Goal: Transaction & Acquisition: Obtain resource

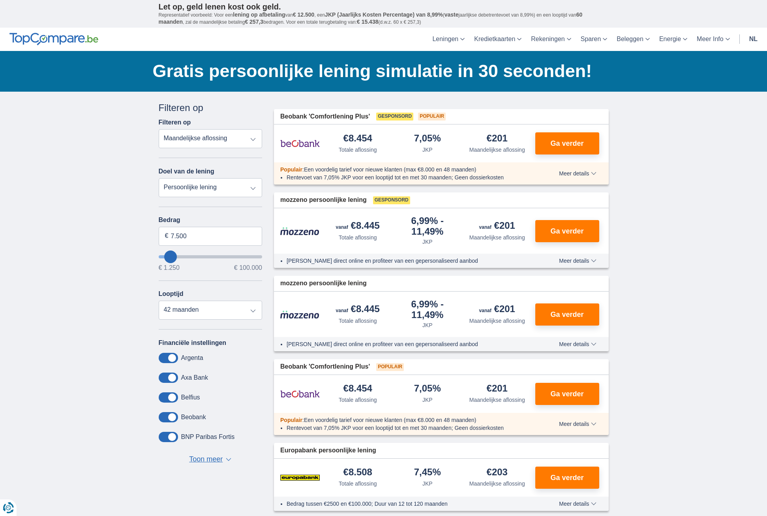
select select "renovationLoan"
type input "15.000"
type input "15250"
select select "60"
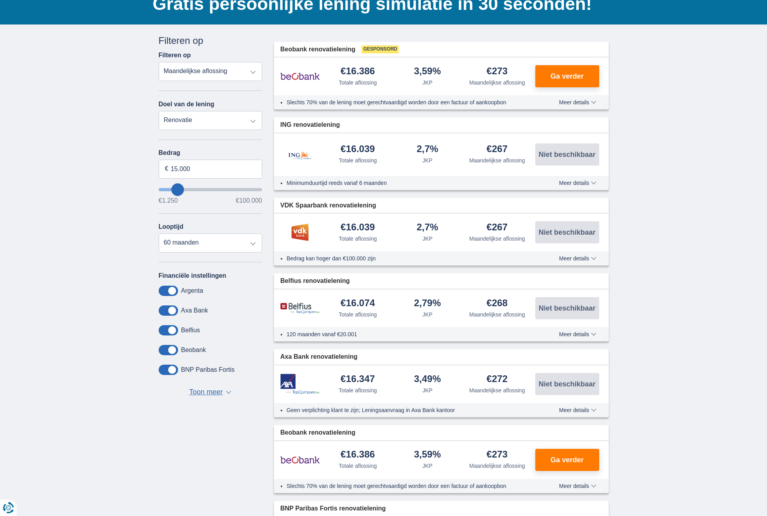
scroll to position [17, 0]
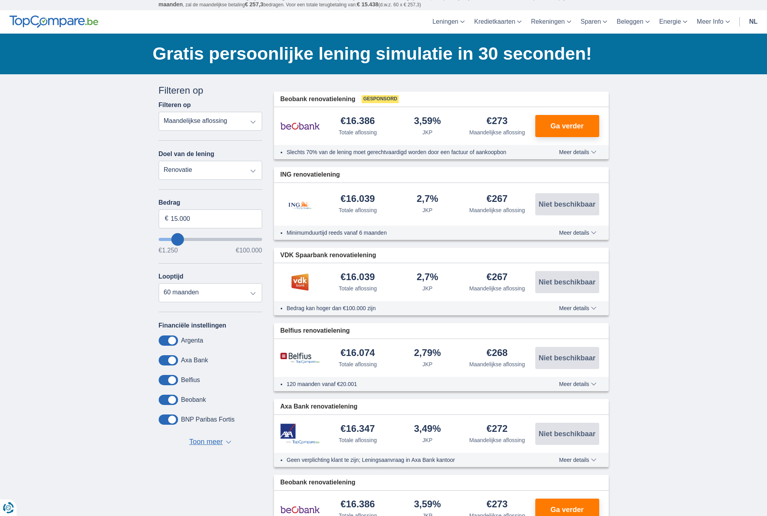
select select "energySavings"
type input "15.000"
type input "15250"
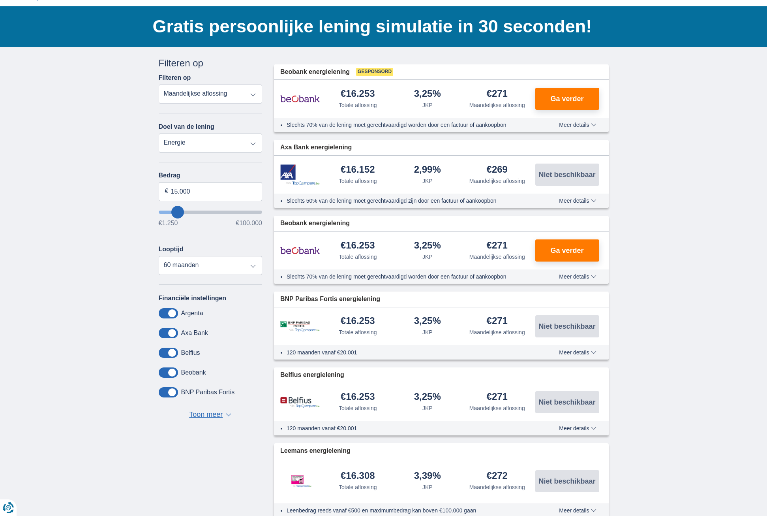
scroll to position [49, 0]
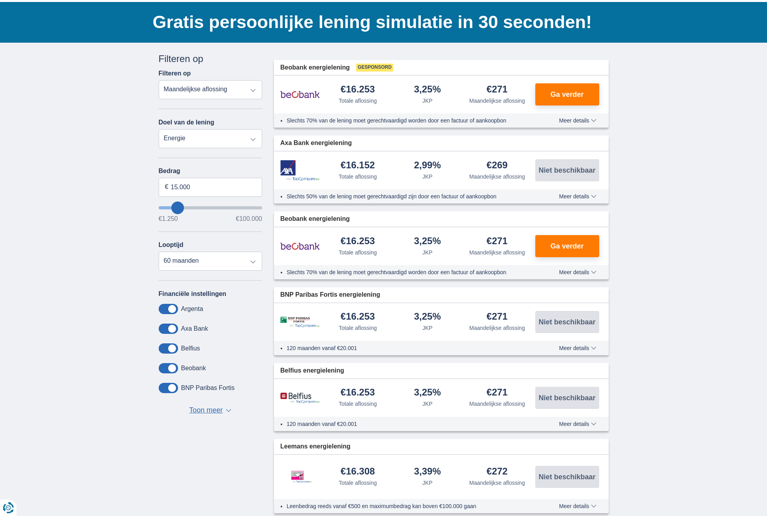
select select "renovationLoan"
type input "15.000"
type input "15250"
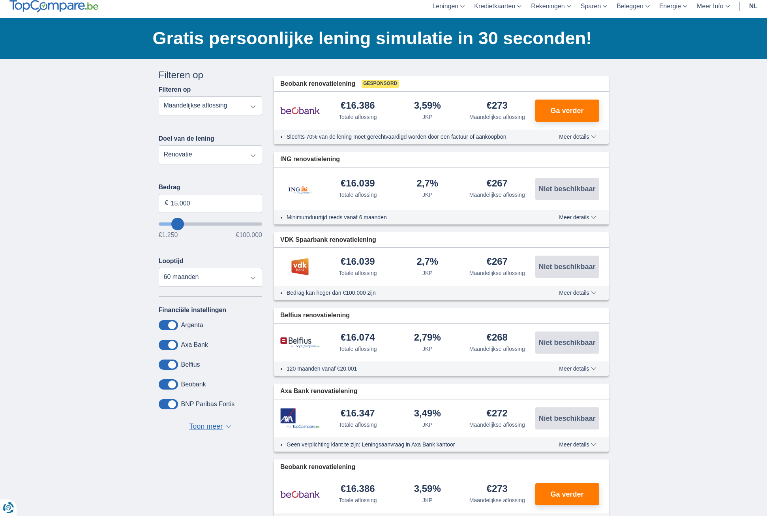
scroll to position [1, 0]
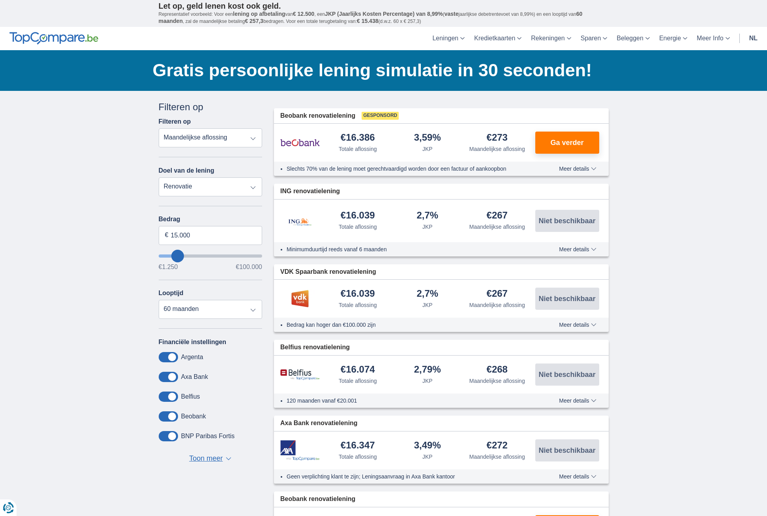
select select "vehicleLoan"
select select "3-4"
type input "15.000"
type input "15250"
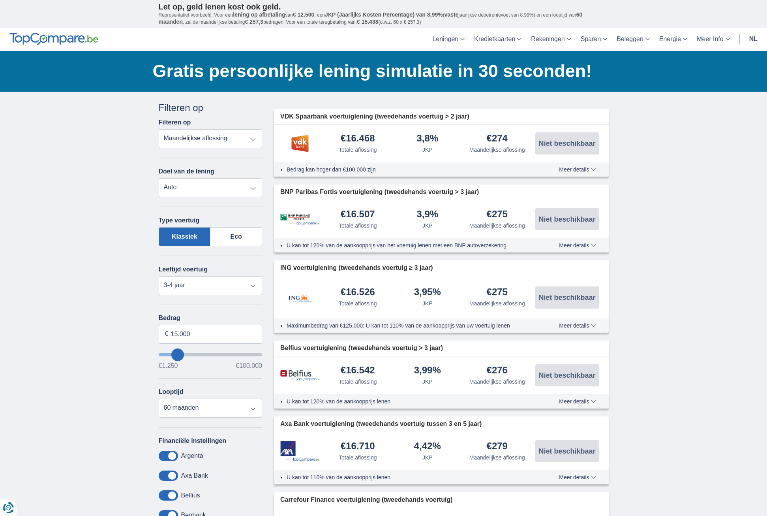
scroll to position [0, 0]
select select "personalLoan"
type input "7.500"
type input "7250"
select select "42"
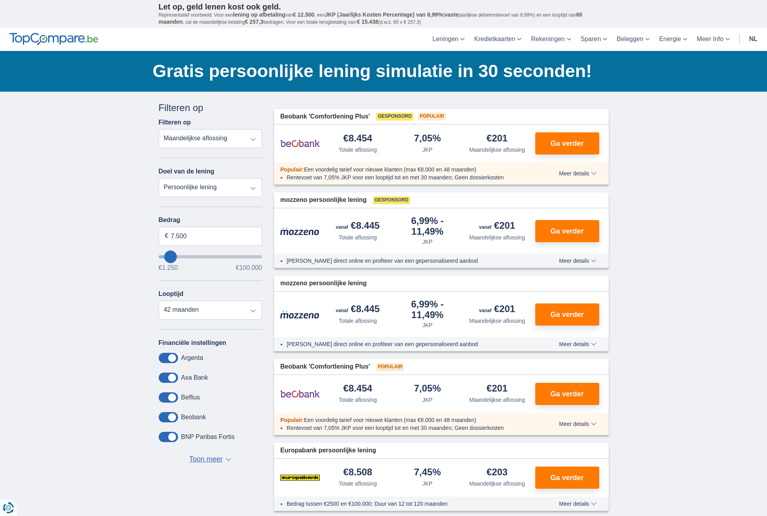
type input "10.250"
type input "10250"
select select "60"
type input "11.250"
type input "11250"
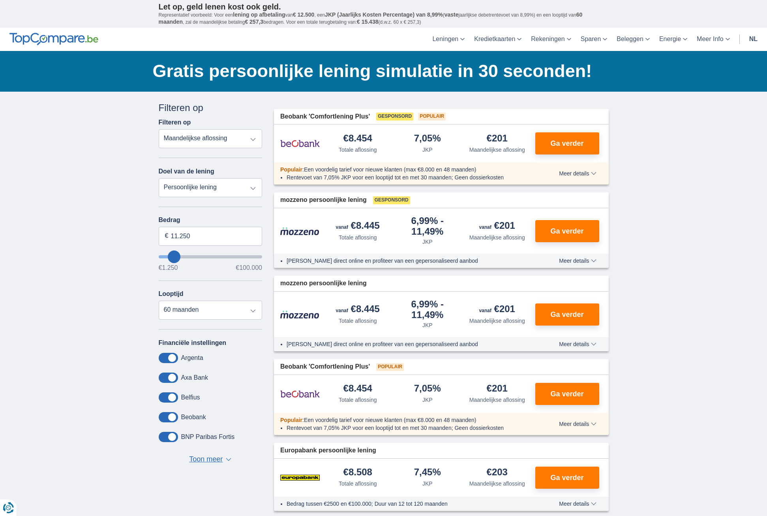
type input "13.250"
type input "13250"
type input "15.250"
type input "15250"
type input "17.250"
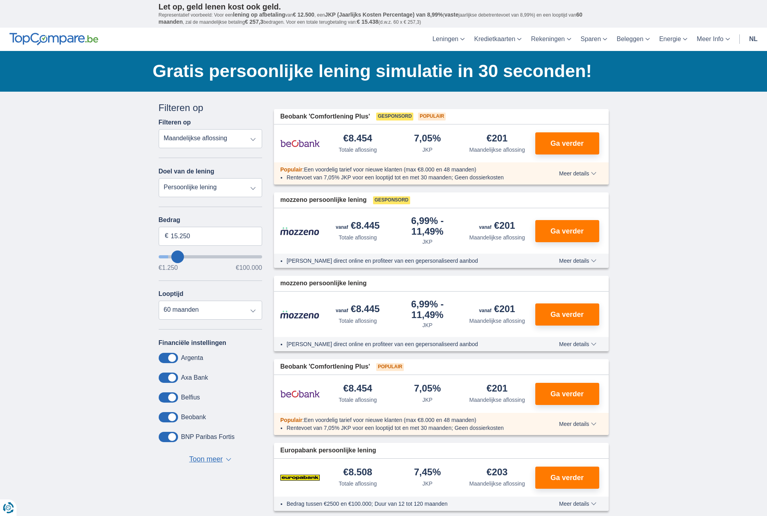
type input "17250"
type input "18.250"
type input "18250"
type input "19.250"
type input "19250"
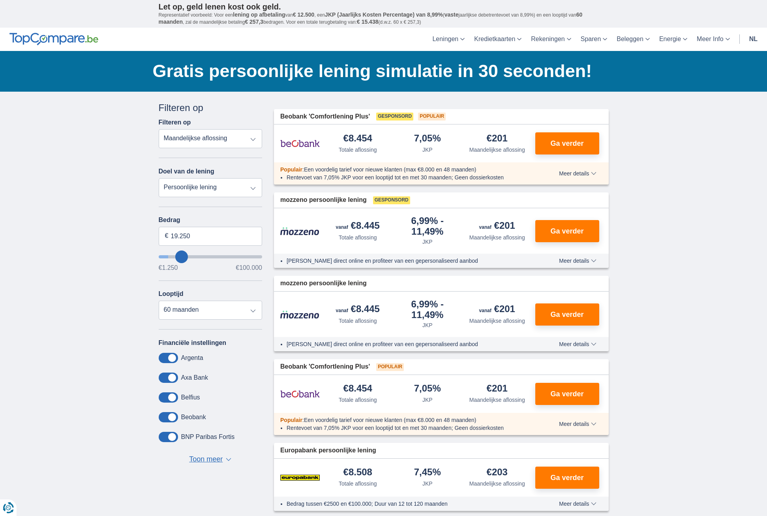
type input "20.250"
type input "20250"
type input "21.250"
type input "21250"
select select "120"
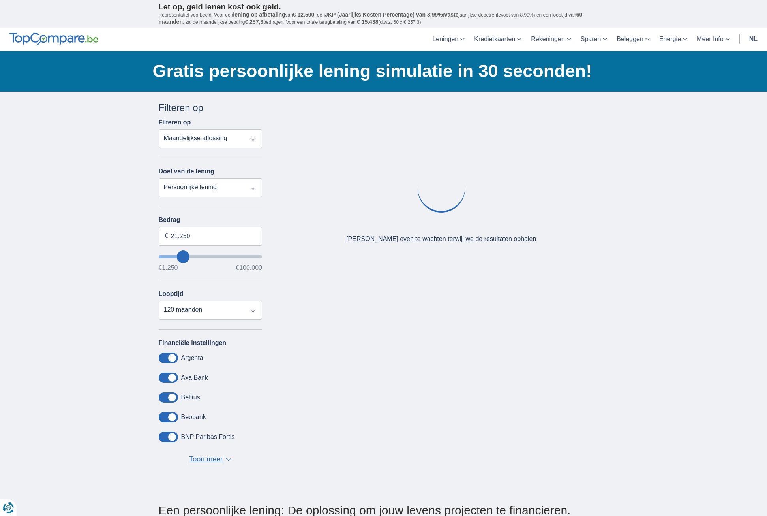
type input "23.250"
type input "23250"
type input "24.250"
type input "24250"
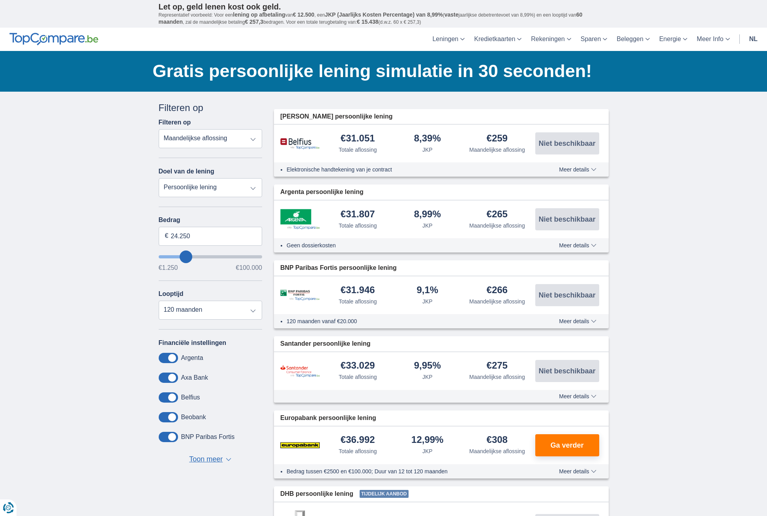
type input "25.250"
type input "25250"
type input "26.250"
type input "26250"
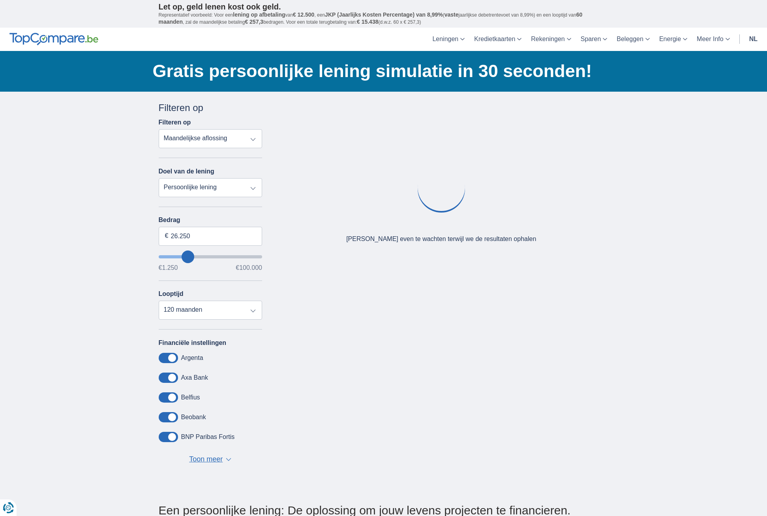
type input "25.250"
type input "25250"
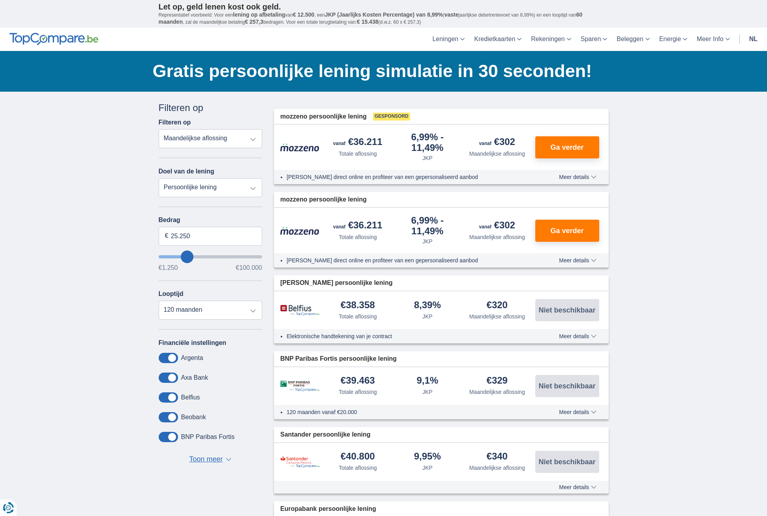
type input "24.250"
type input "24250"
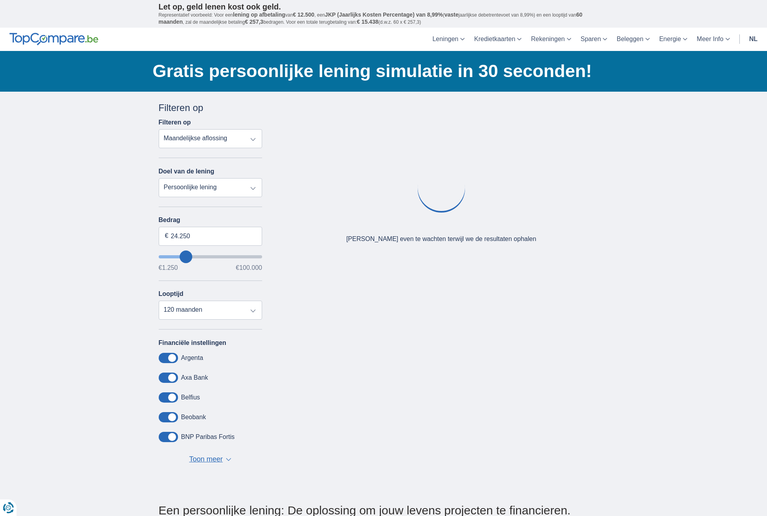
type input "25.250"
type input "25250"
type input "26.250"
type input "26250"
type input "28.250"
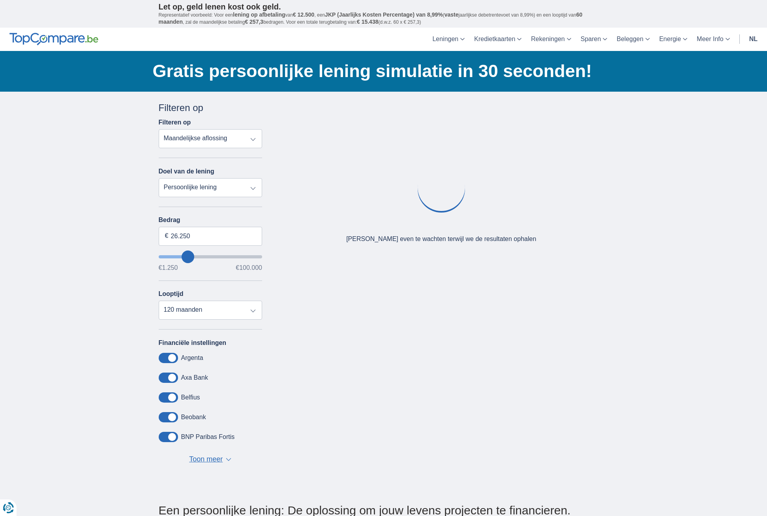
type input "28250"
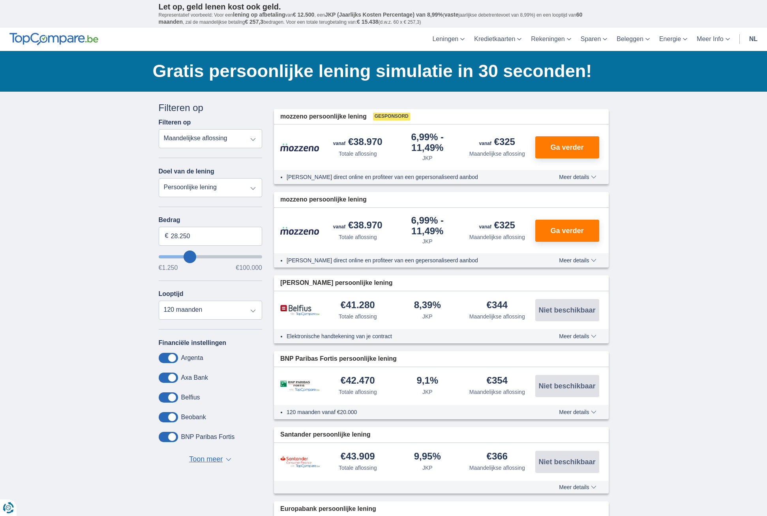
drag, startPoint x: 173, startPoint y: 255, endPoint x: 190, endPoint y: 258, distance: 16.4
type input "29.250"
type input "29250"
type input "30.250"
type input "30250"
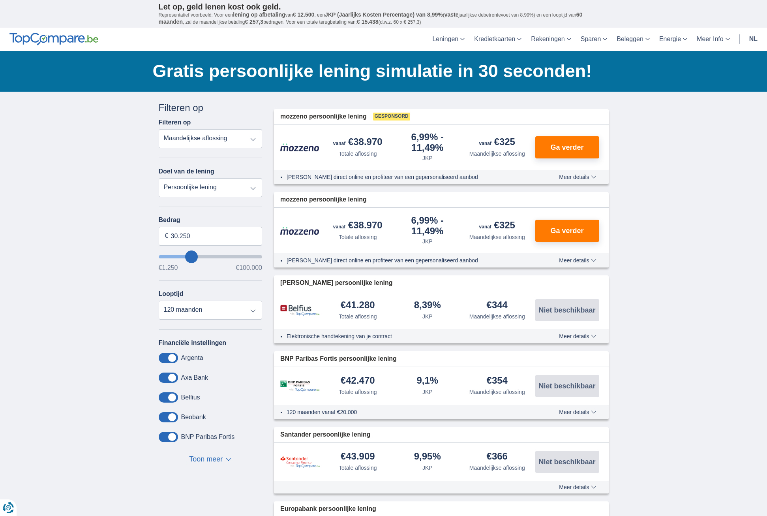
type input "29.250"
type input "29250"
type input "30.250"
type input "30250"
type input "31.250"
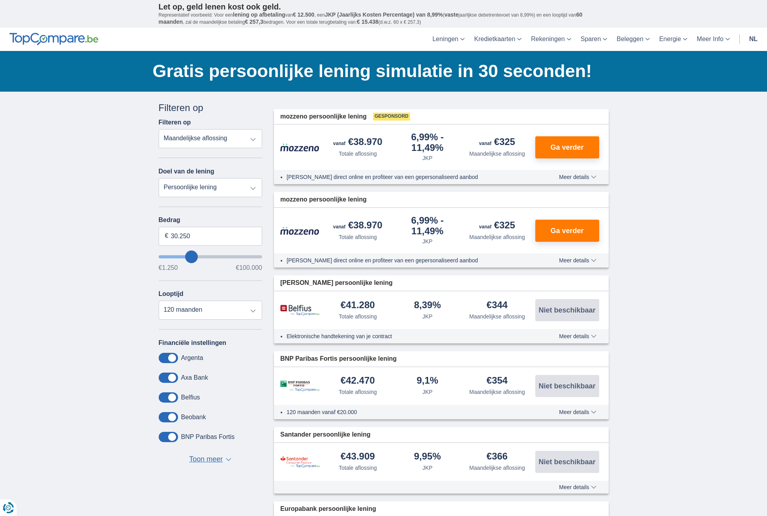
type input "31250"
type input "32.250"
type input "32250"
type input "35.250"
type input "35250"
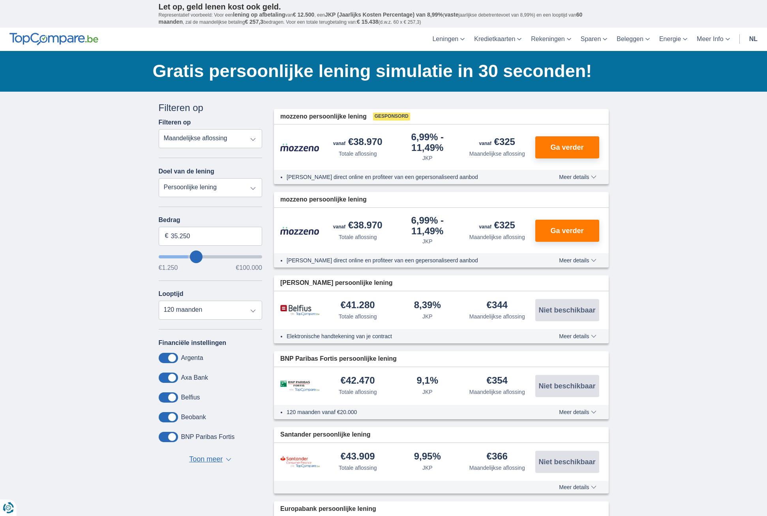
type input "41.250"
type input "41250"
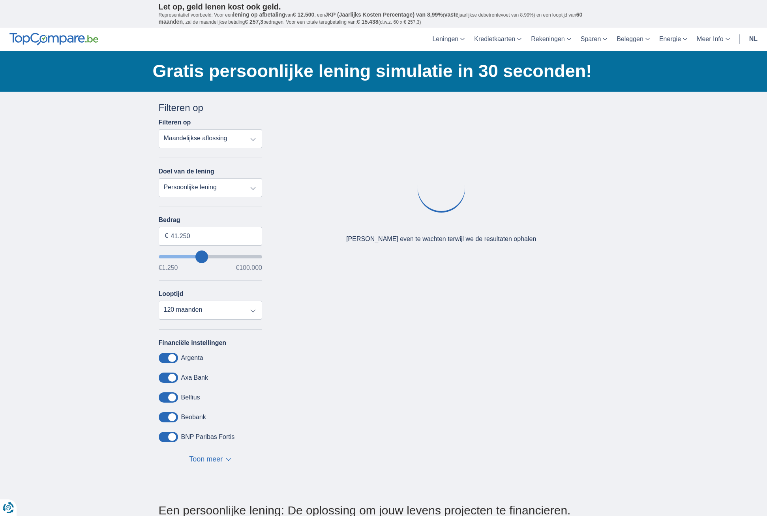
type input "46.250"
type input "46250"
type input "47.250"
type input "47250"
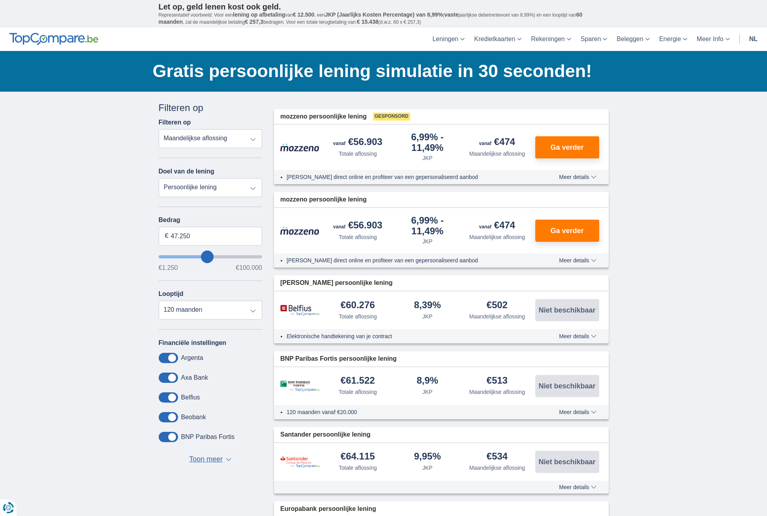
type input "49.250"
type input "49250"
type input "48.250"
type input "48250"
type input "46.250"
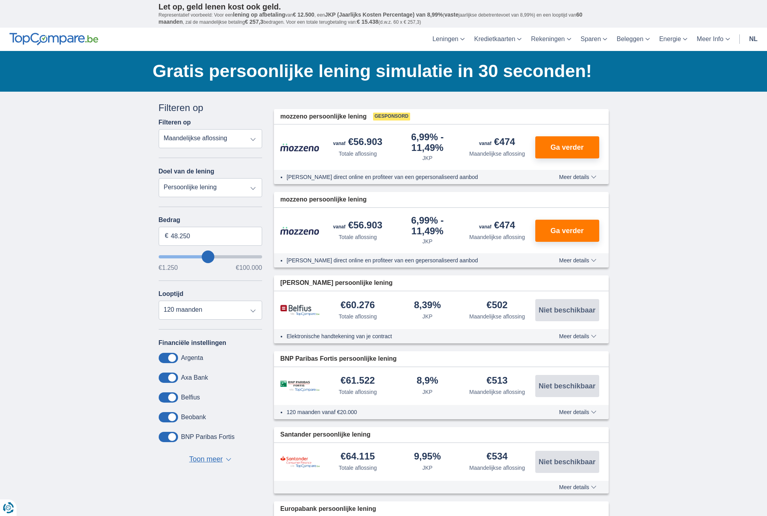
type input "46250"
type input "44.250"
type input "44250"
type input "43.250"
type input "43250"
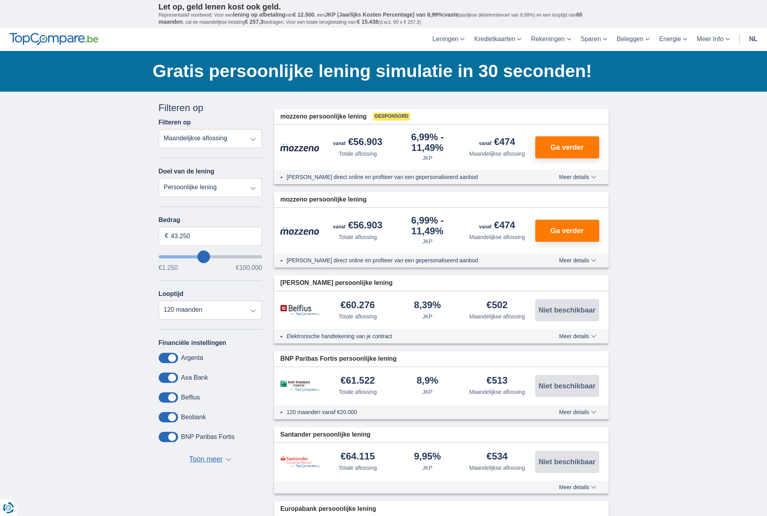
type input "44.250"
type input "44250"
type input "43.250"
type input "43250"
type input "41.250"
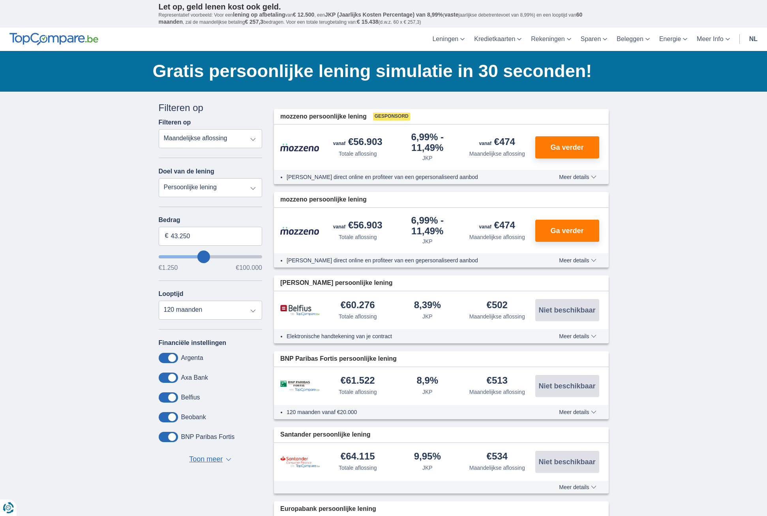
type input "41250"
type input "39.250"
type input "39250"
type input "36.250"
type input "36250"
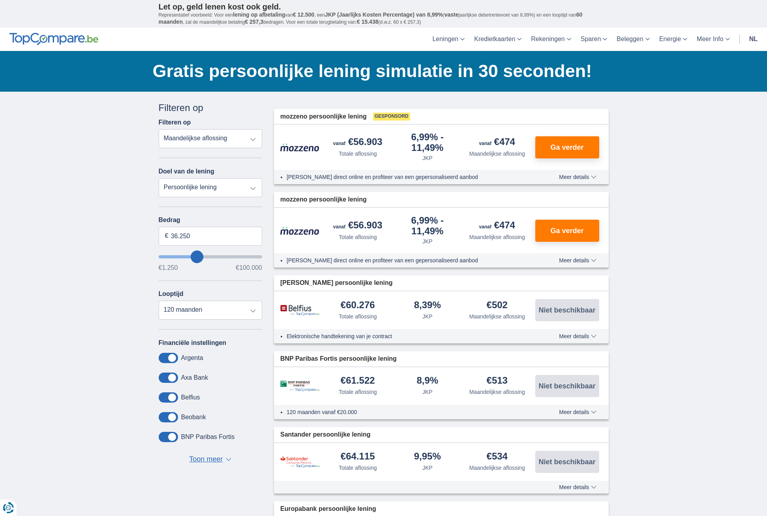
type input "34.250"
type input "34250"
type input "32.250"
type input "32250"
type input "31.250"
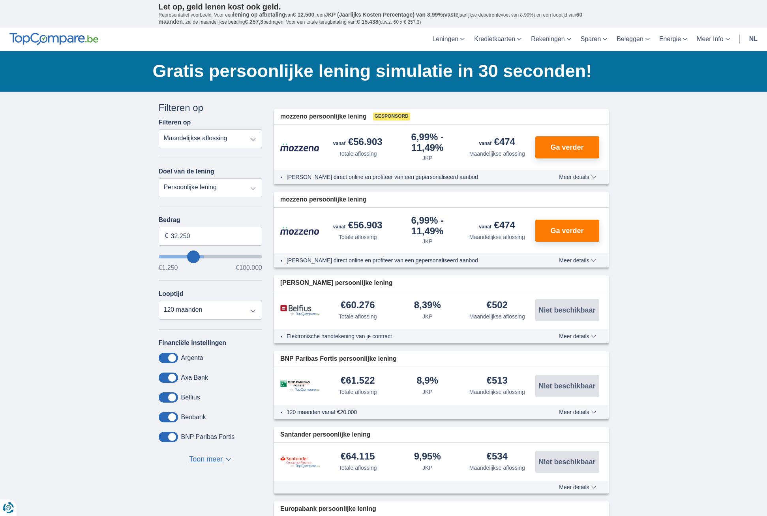
type input "31250"
type input "29.250"
type input "29250"
type input "28.250"
type input "28250"
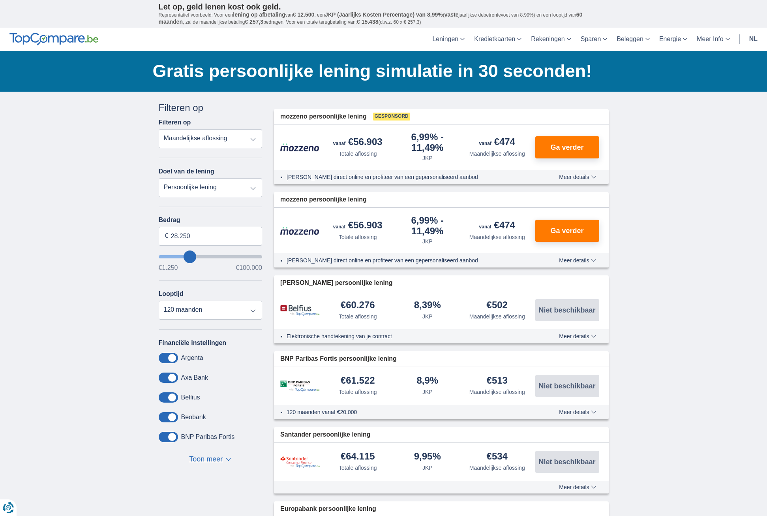
type input "27.250"
type input "27250"
type input "26.250"
type input "26250"
type input "25.250"
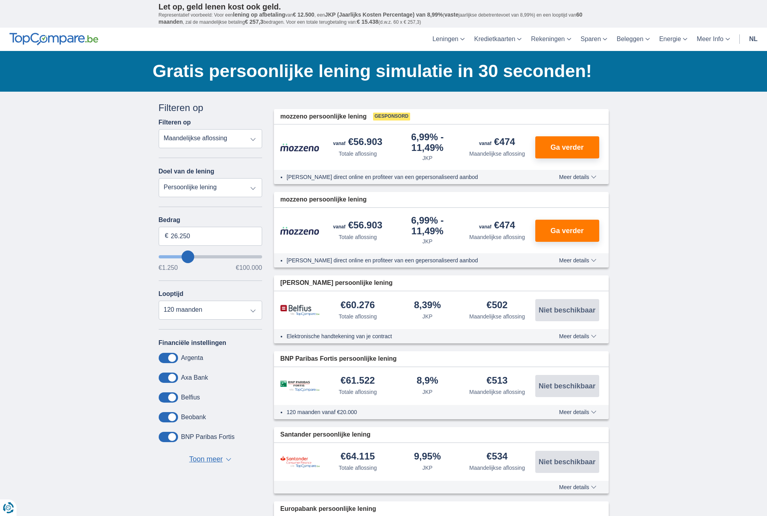
type input "25250"
type input "24.250"
type input "24250"
type input "25.250"
type input "25250"
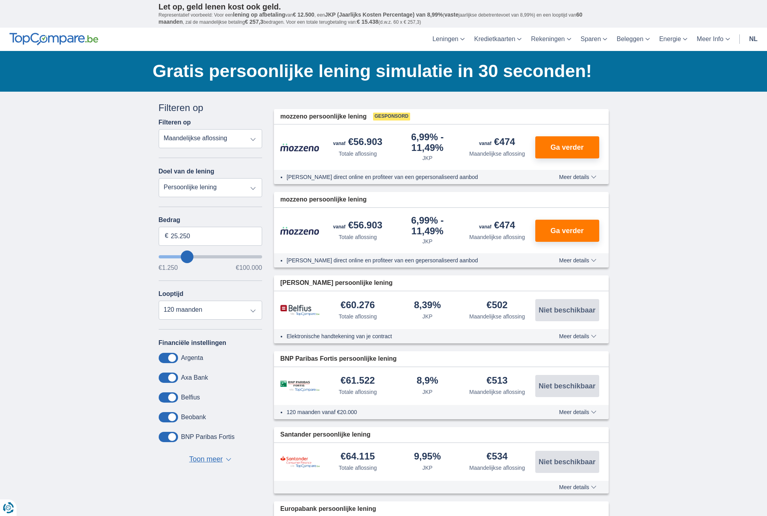
type input "26.250"
type input "26250"
type input "27.250"
type input "27250"
type input "28.250"
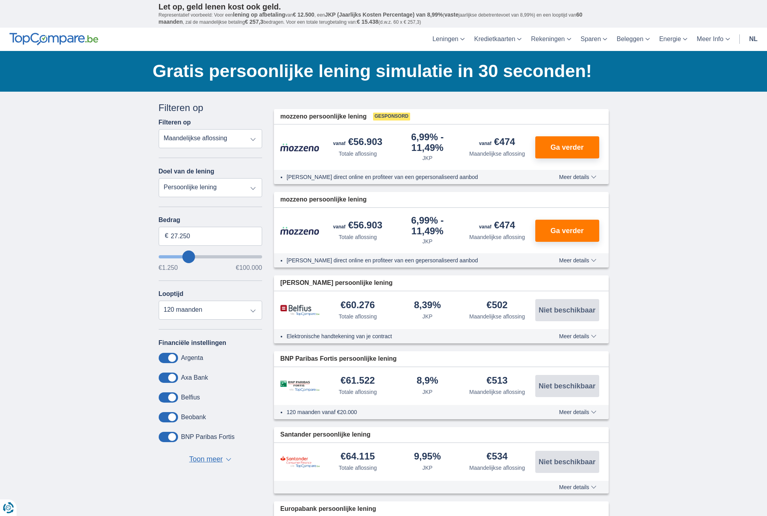
type input "28250"
type input "29.250"
type input "29250"
type input "30.250"
type input "30250"
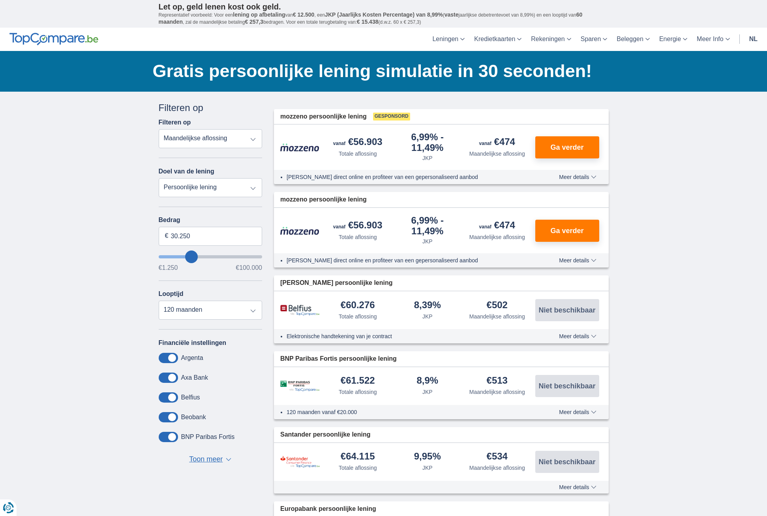
type input "31.250"
type input "31250"
type input "32.250"
type input "32250"
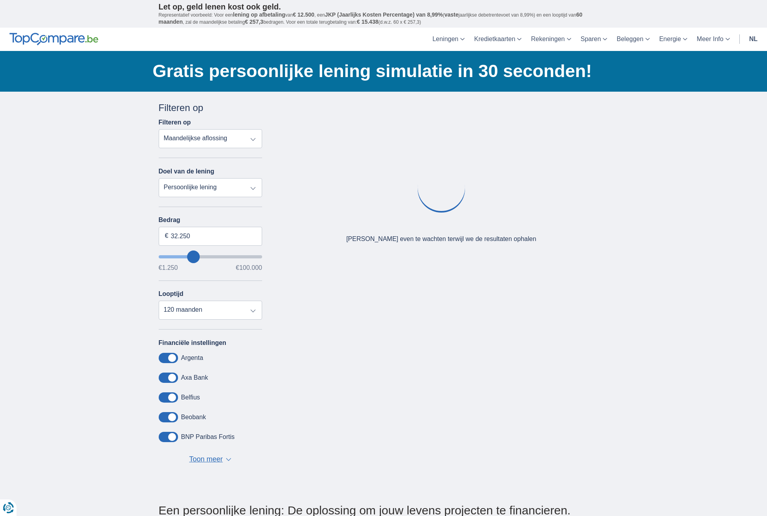
type input "31.250"
type input "31250"
type input "30.250"
type input "30250"
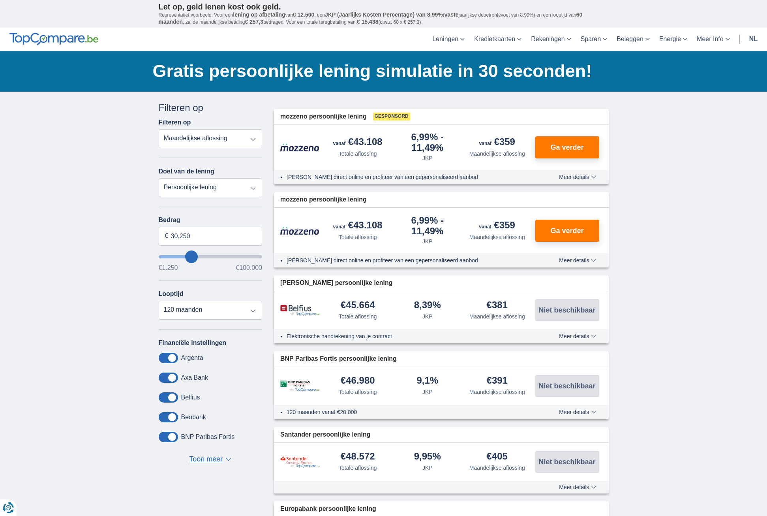
type input "29.250"
type input "29250"
type input "30.250"
type input "30250"
type input "31.250"
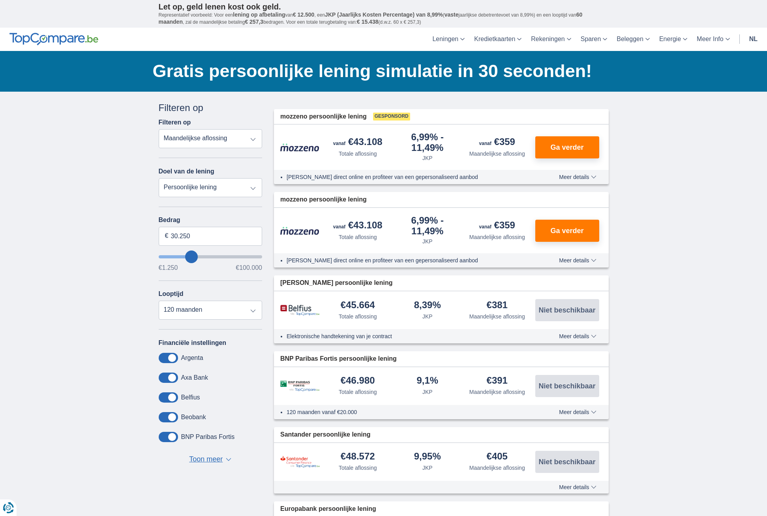
type input "31250"
type input "30.250"
type input "30250"
click at [192, 256] on input "wantToBorrow" at bounding box center [211, 256] width 104 height 3
select select "energySavings"
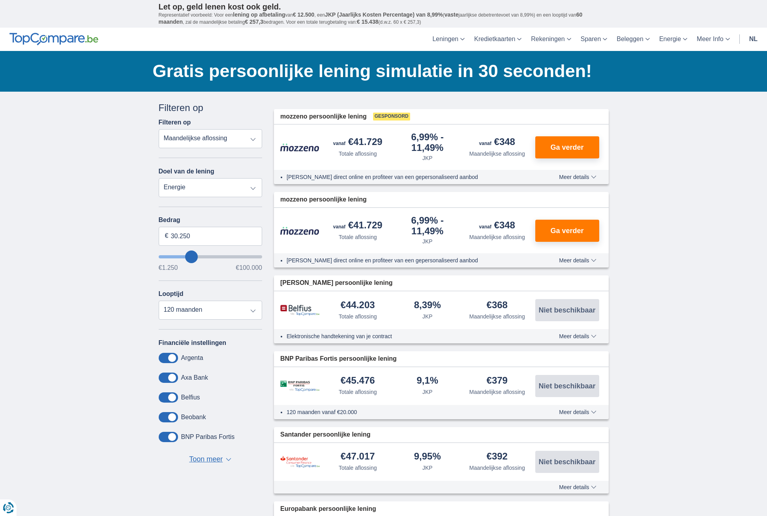
type input "15.000"
type input "15250"
select select "60"
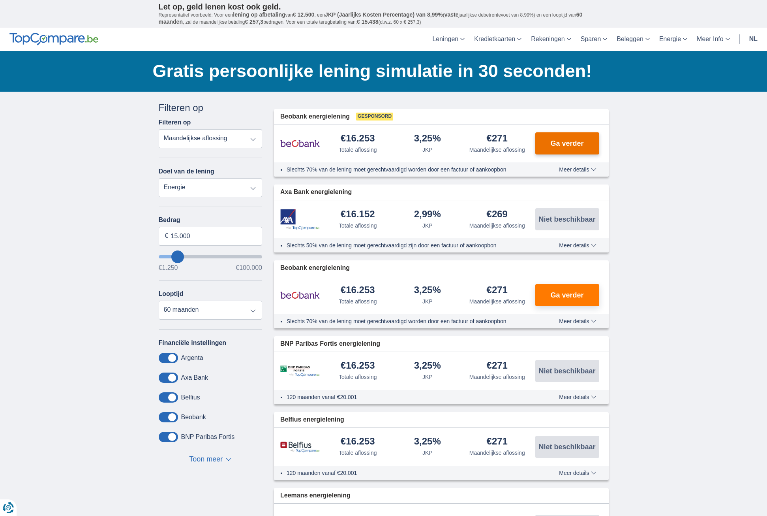
click at [562, 143] on span "Ga verder" at bounding box center [566, 143] width 33 height 7
